Goal: Information Seeking & Learning: Learn about a topic

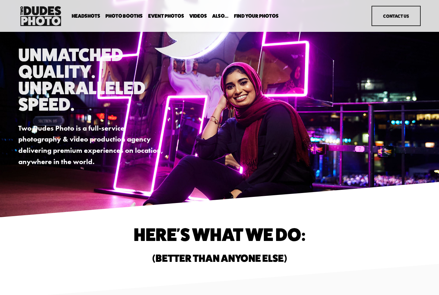
click at [0, 0] on span "Tuxedo B+W Booth" at bounding box center [0, 0] width 0 height 0
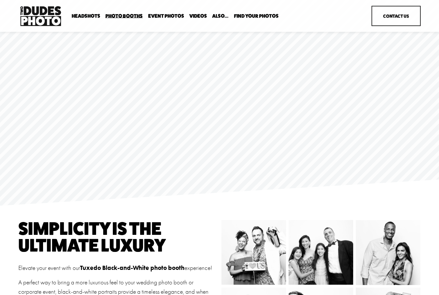
click at [0, 0] on span "Anti Booth" at bounding box center [0, 0] width 0 height 0
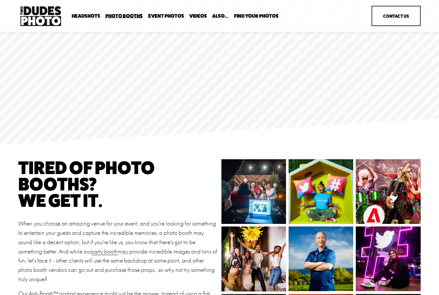
click at [0, 0] on span "Overhead Booth" at bounding box center [0, 0] width 0 height 0
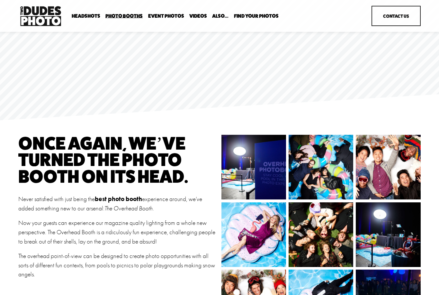
click at [0, 0] on span "Bespoke Booth" at bounding box center [0, 0] width 0 height 0
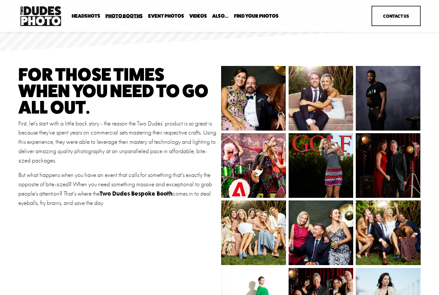
scroll to position [35, 0]
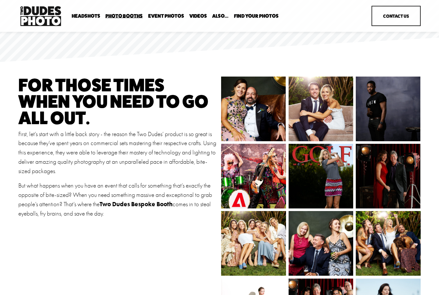
click at [0, 0] on span "Party Booth" at bounding box center [0, 0] width 0 height 0
